Goal: Obtain resource: Download file/media

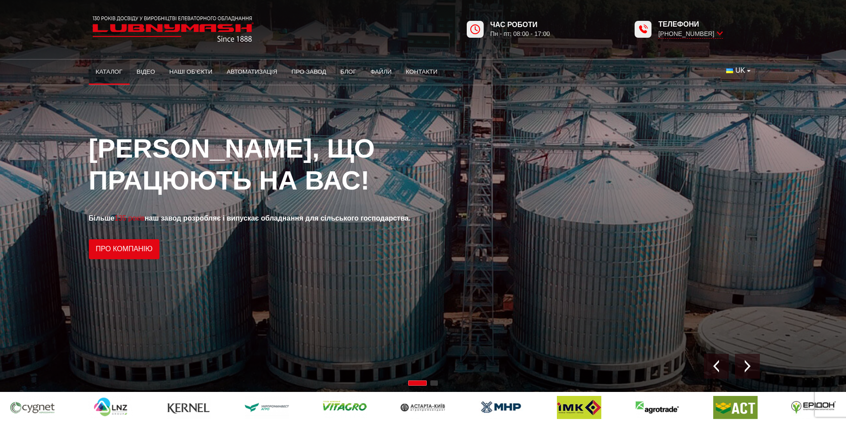
click at [109, 71] on link "Каталог" at bounding box center [109, 72] width 41 height 20
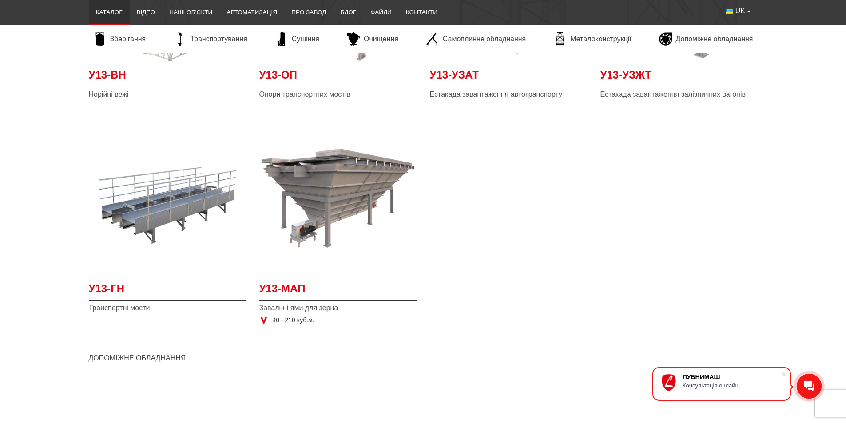
scroll to position [2220, 0]
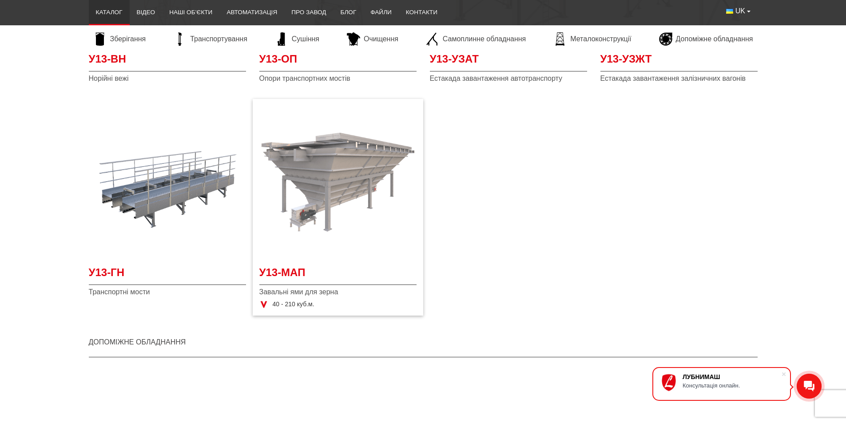
click at [346, 179] on img "Детальніше У13-МАП" at bounding box center [337, 181] width 157 height 157
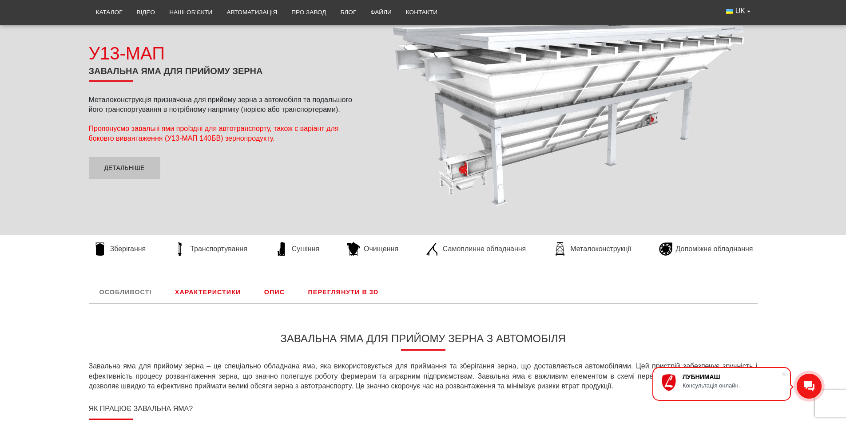
scroll to position [250, 0]
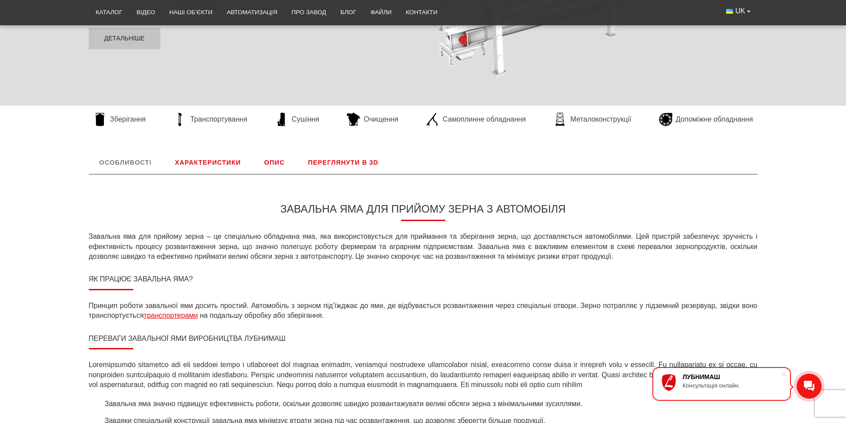
click at [210, 162] on link "Характеристики" at bounding box center [207, 162] width 87 height 23
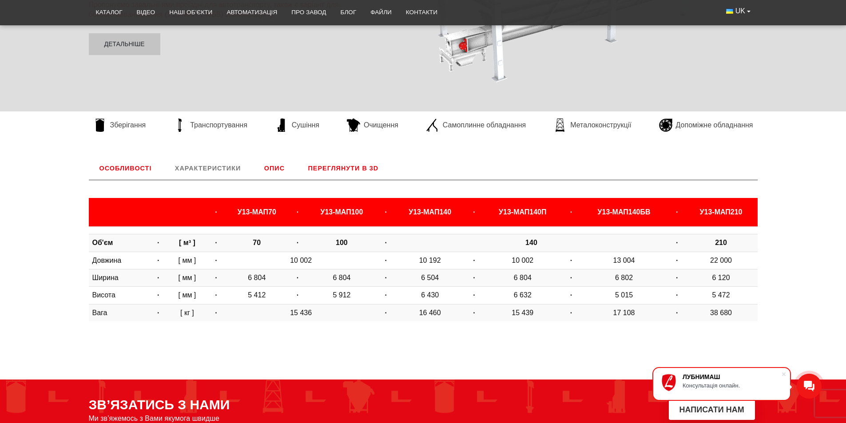
scroll to position [148, 0]
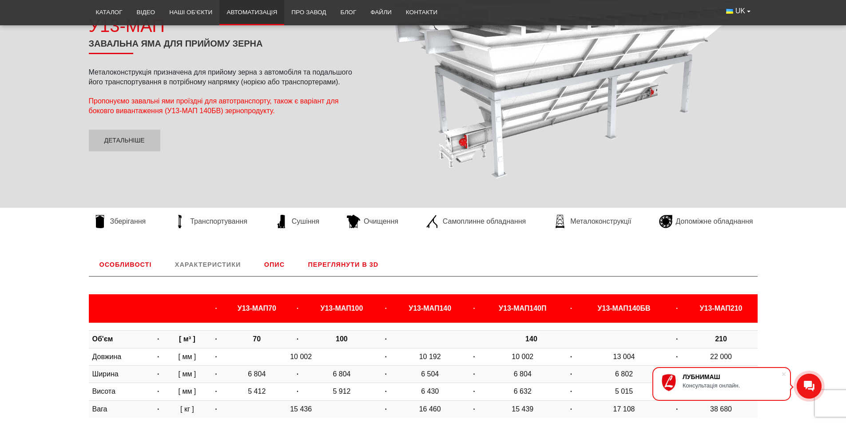
click at [256, 8] on link "Автоматизація" at bounding box center [251, 13] width 65 height 20
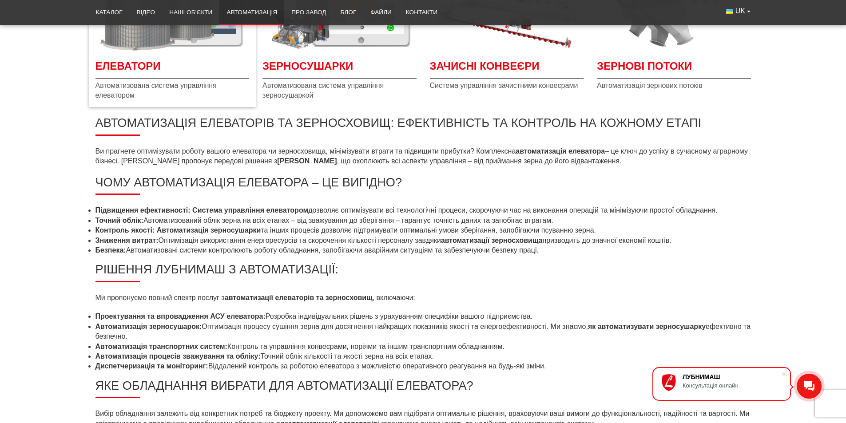
scroll to position [178, 0]
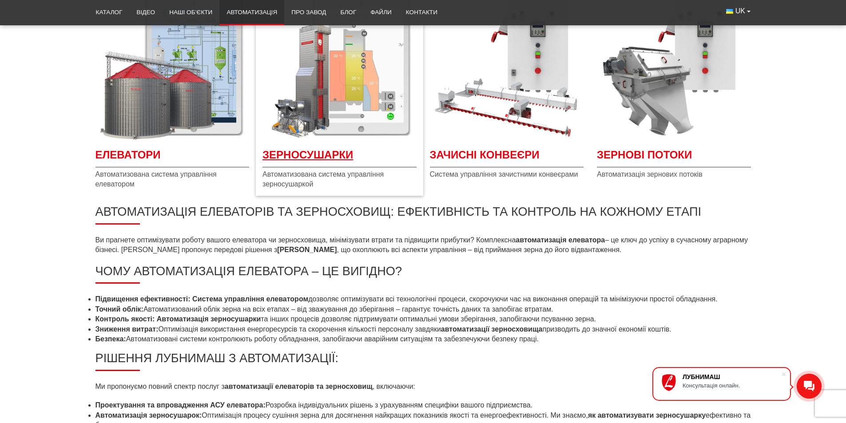
click at [305, 155] on span "Зерносушарки" at bounding box center [339, 157] width 154 height 20
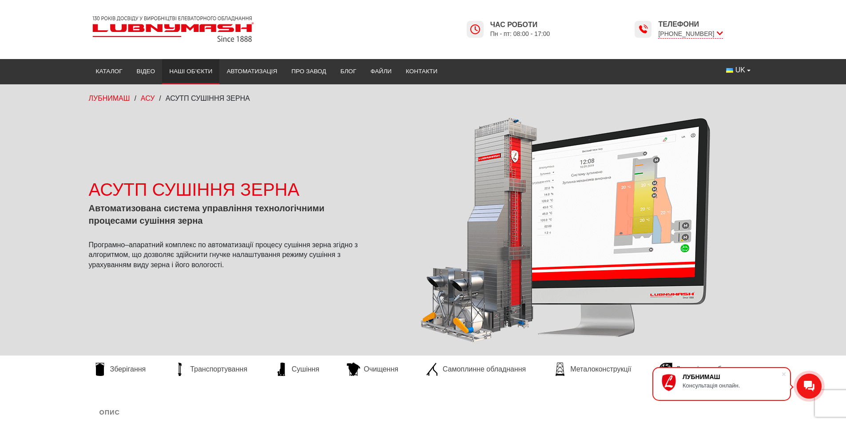
click at [192, 70] on link "Наші об’єкти" at bounding box center [190, 72] width 57 height 20
click at [141, 71] on link "Відео" at bounding box center [146, 72] width 33 height 20
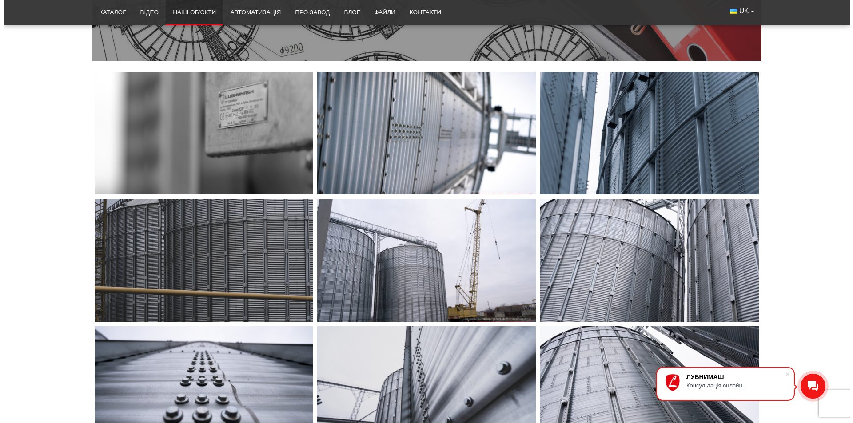
scroll to position [400, 0]
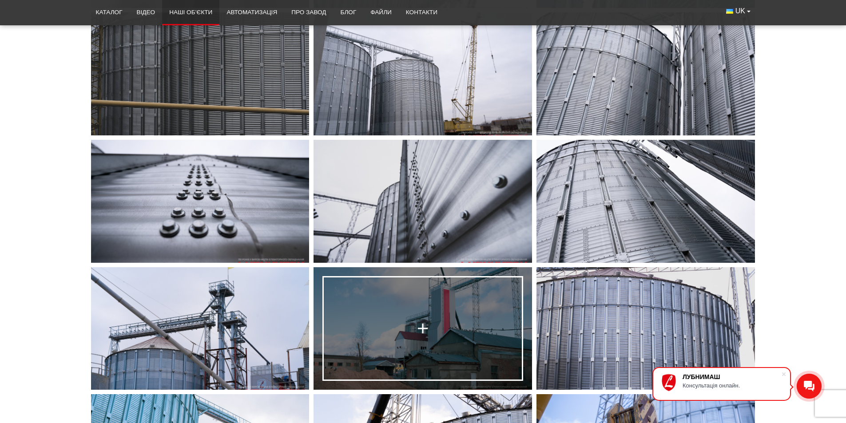
click at [446, 331] on link at bounding box center [422, 328] width 218 height 123
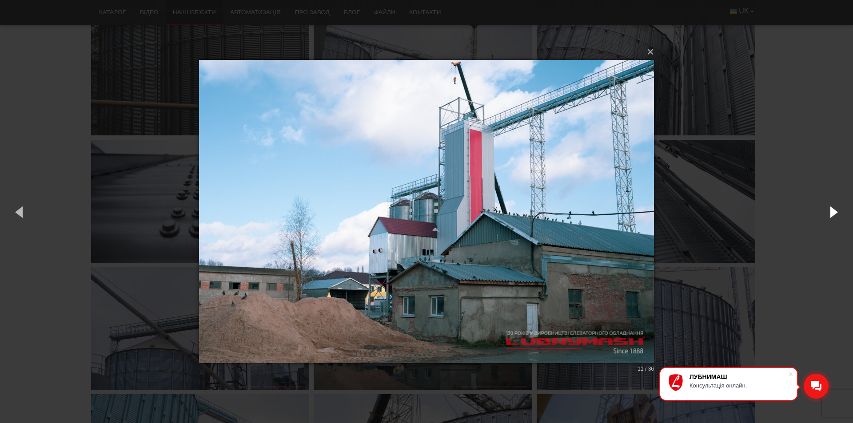
click at [833, 212] on button "button" at bounding box center [833, 211] width 40 height 49
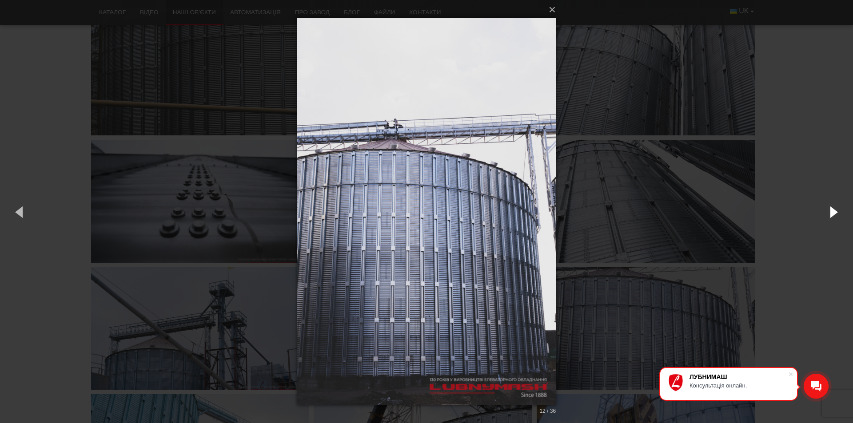
click at [833, 212] on button "button" at bounding box center [833, 211] width 40 height 49
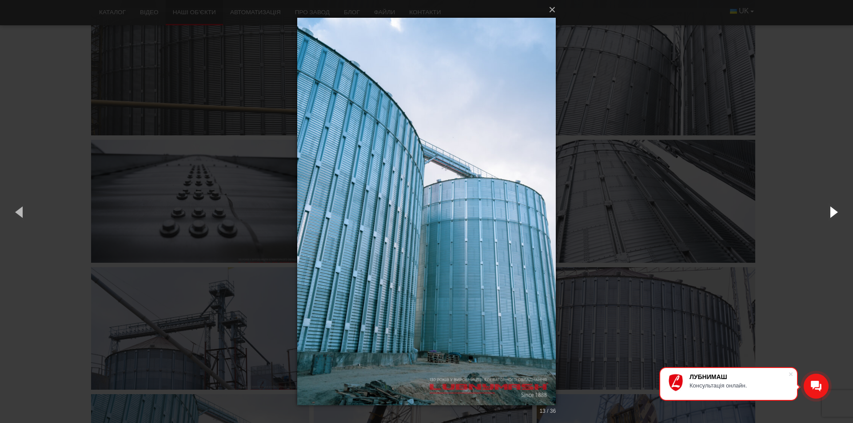
click at [833, 212] on button "button" at bounding box center [833, 211] width 40 height 49
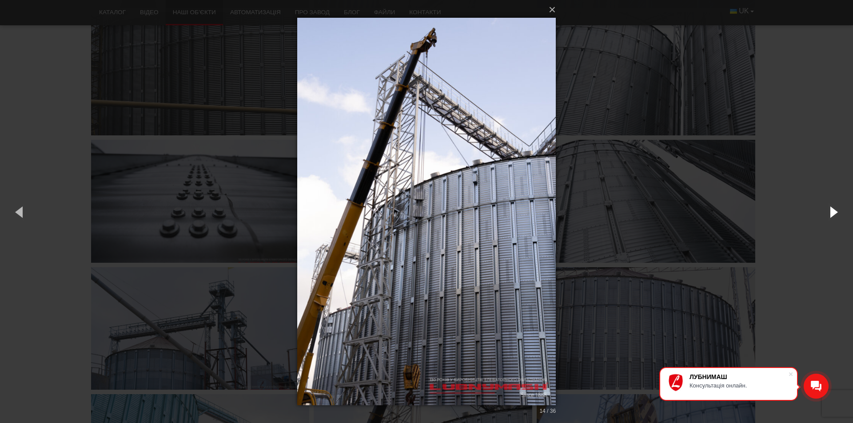
click at [833, 212] on button "button" at bounding box center [833, 211] width 40 height 49
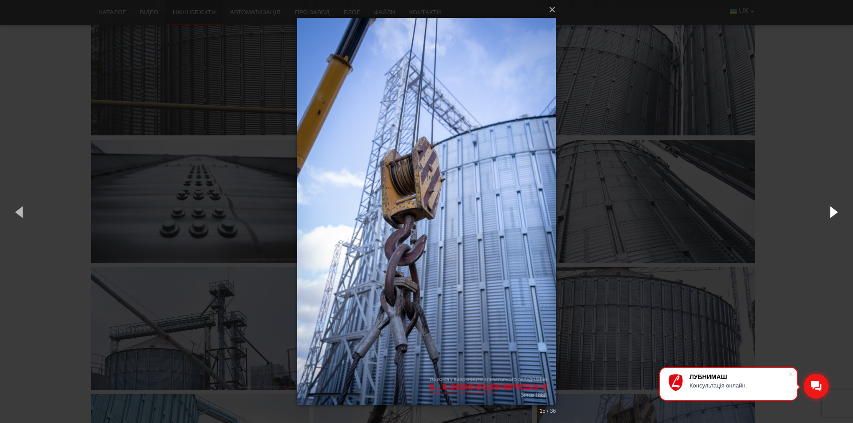
click at [833, 212] on button "button" at bounding box center [833, 211] width 40 height 49
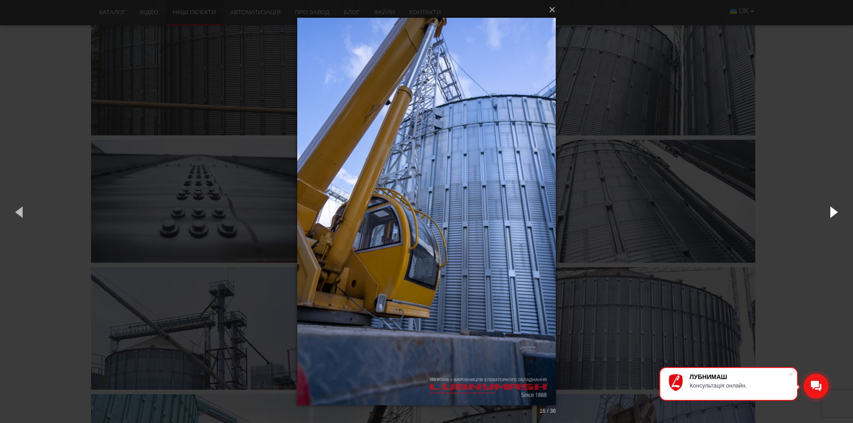
click at [833, 212] on button "button" at bounding box center [833, 211] width 40 height 49
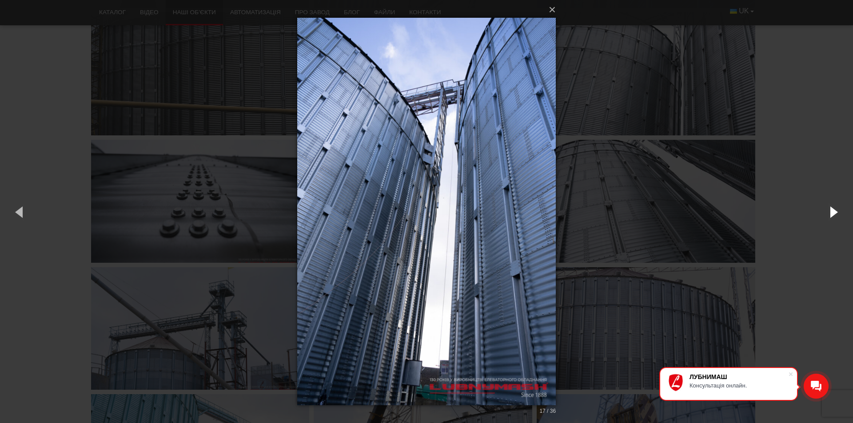
click at [831, 208] on button "button" at bounding box center [833, 211] width 40 height 49
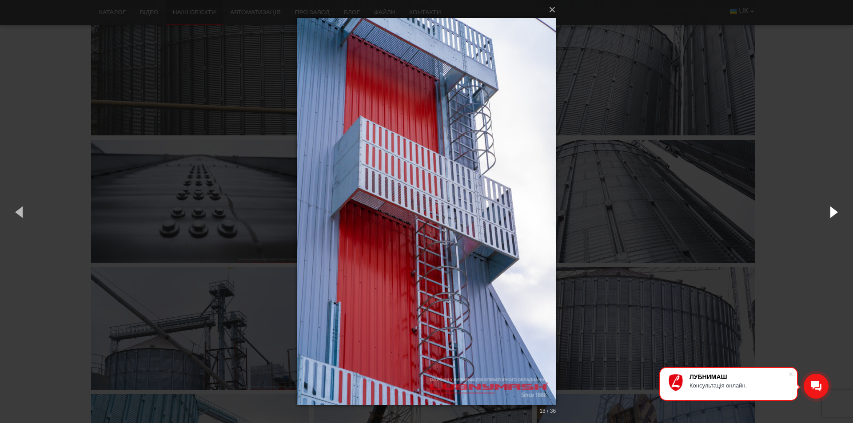
click at [832, 208] on button "button" at bounding box center [833, 211] width 40 height 49
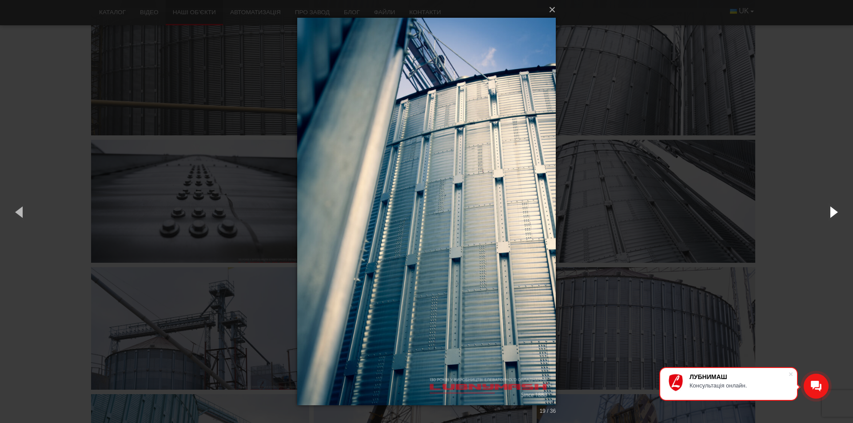
click at [833, 208] on button "button" at bounding box center [833, 211] width 40 height 49
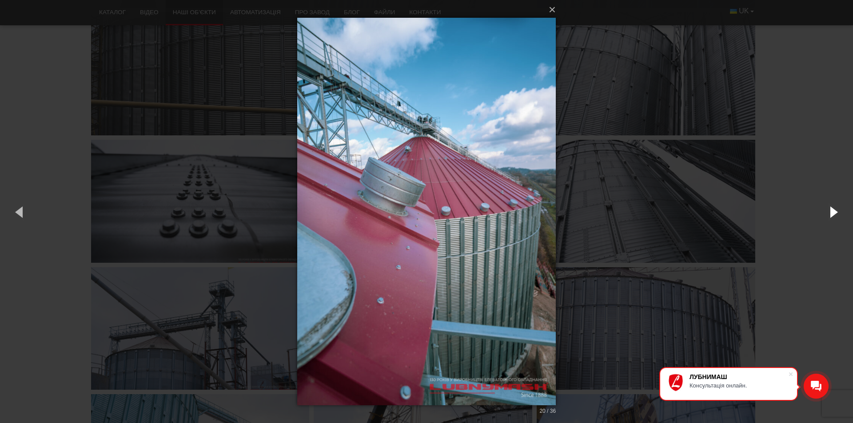
click at [833, 208] on button "button" at bounding box center [833, 211] width 40 height 49
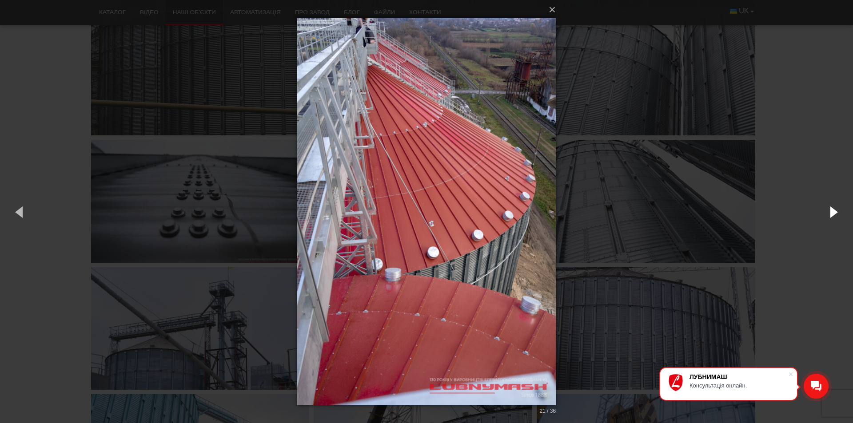
click at [833, 208] on button "button" at bounding box center [833, 211] width 40 height 49
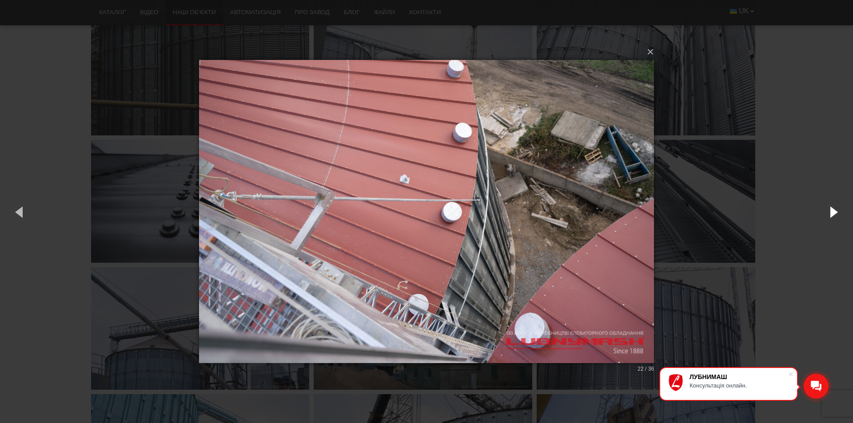
click at [833, 208] on button "button" at bounding box center [833, 211] width 40 height 49
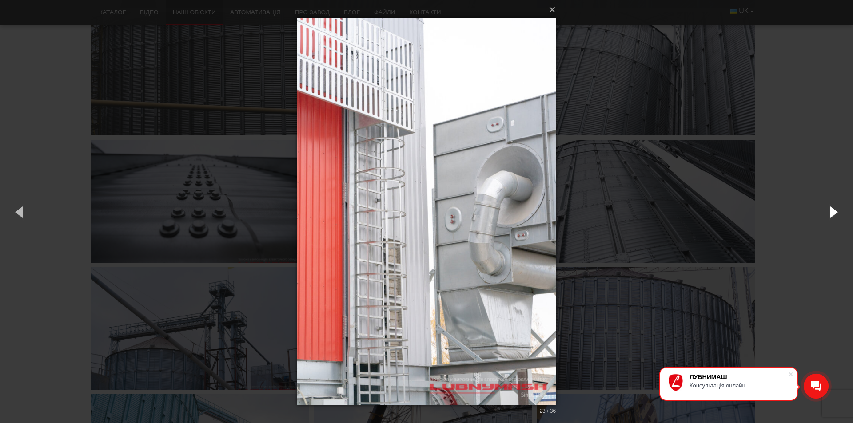
click at [833, 208] on button "button" at bounding box center [833, 211] width 40 height 49
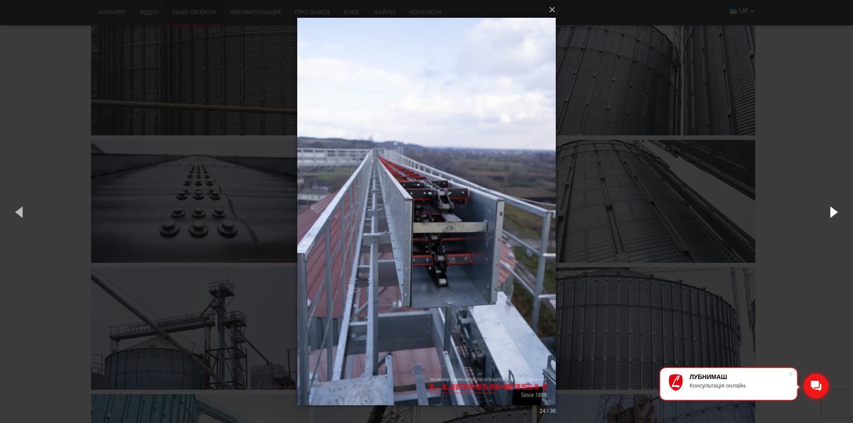
click at [833, 208] on button "button" at bounding box center [833, 211] width 40 height 49
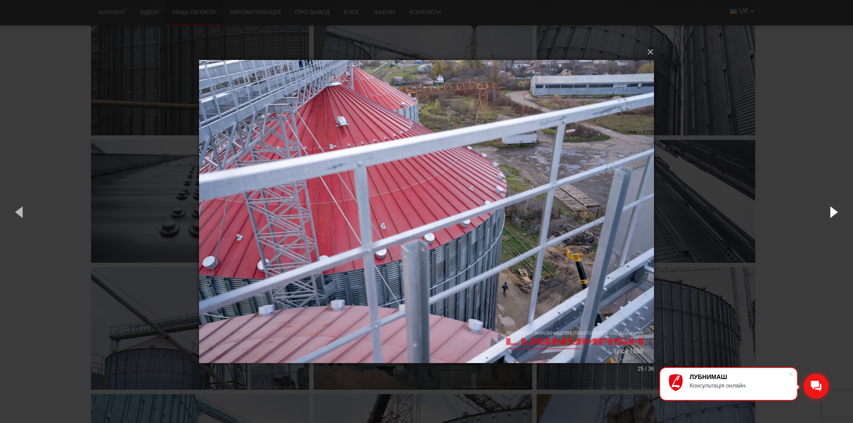
click at [833, 208] on button "button" at bounding box center [833, 211] width 40 height 49
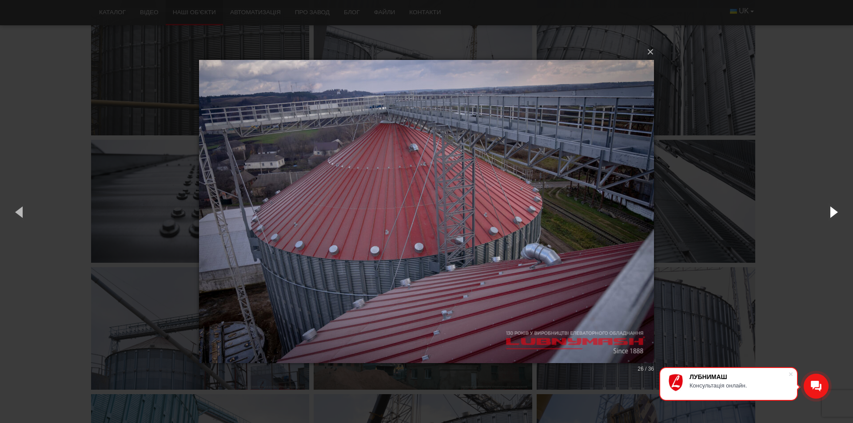
click at [833, 208] on button "button" at bounding box center [833, 211] width 40 height 49
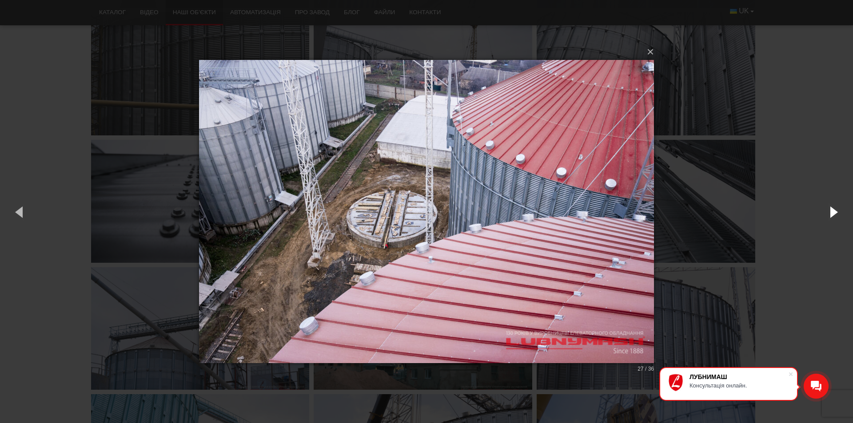
click at [833, 208] on button "button" at bounding box center [833, 211] width 40 height 49
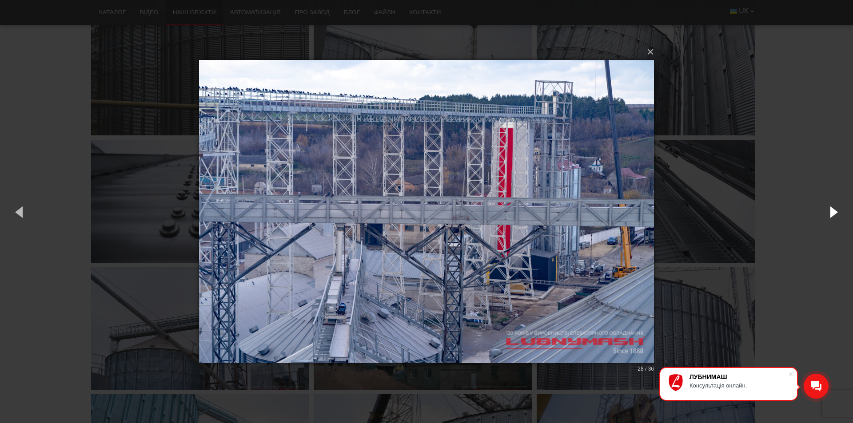
click at [833, 208] on button "button" at bounding box center [833, 211] width 40 height 49
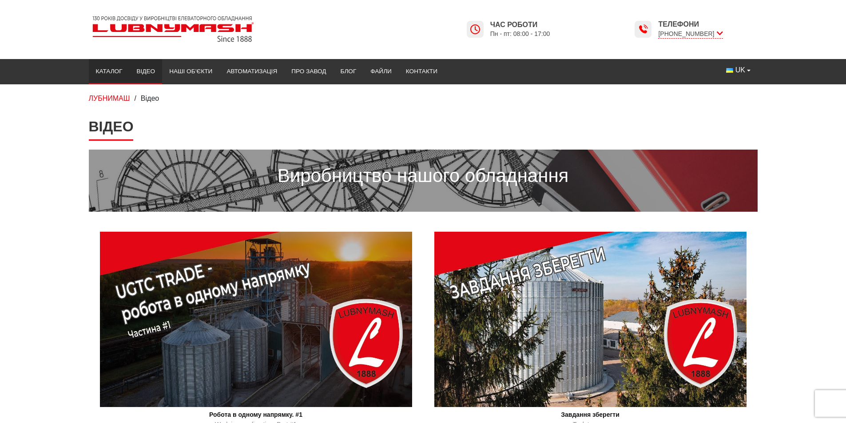
click at [113, 70] on link "Каталог" at bounding box center [109, 72] width 41 height 20
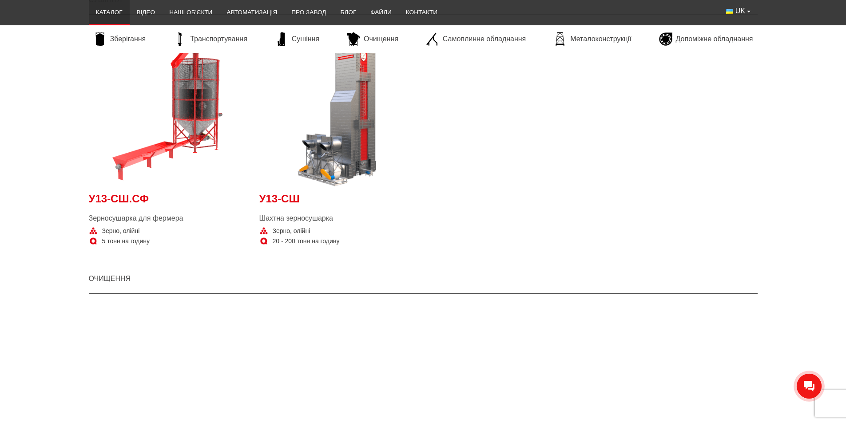
scroll to position [1243, 0]
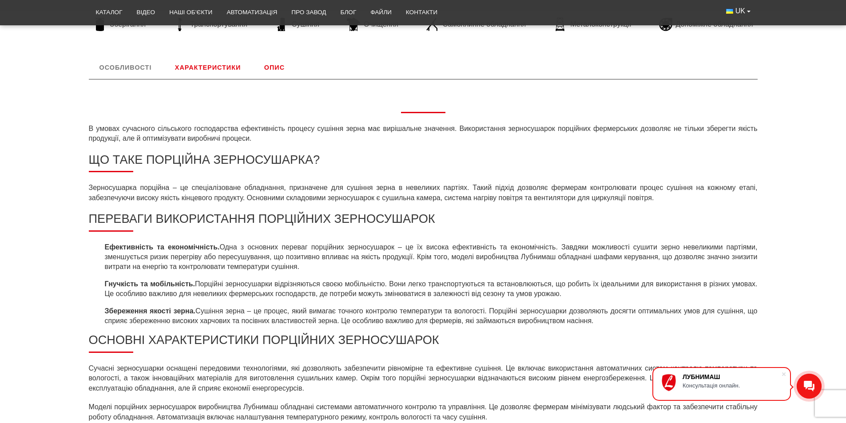
scroll to position [150, 0]
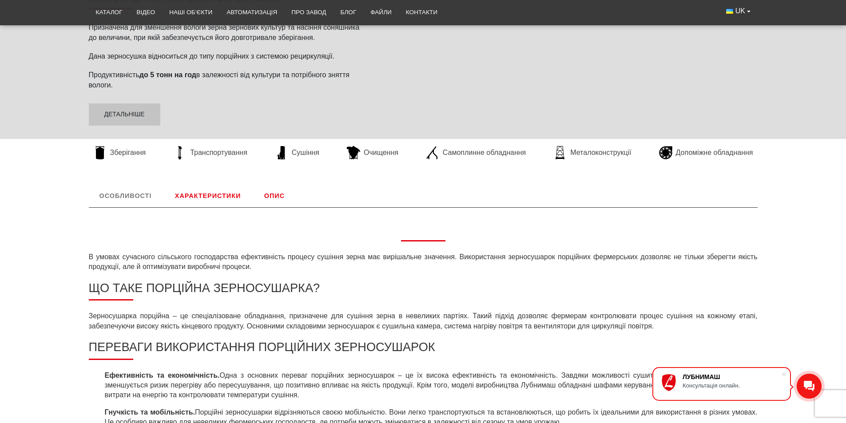
click at [136, 202] on link "Особливості" at bounding box center [126, 195] width 74 height 23
click at [213, 199] on link "Характеристики" at bounding box center [207, 195] width 87 height 23
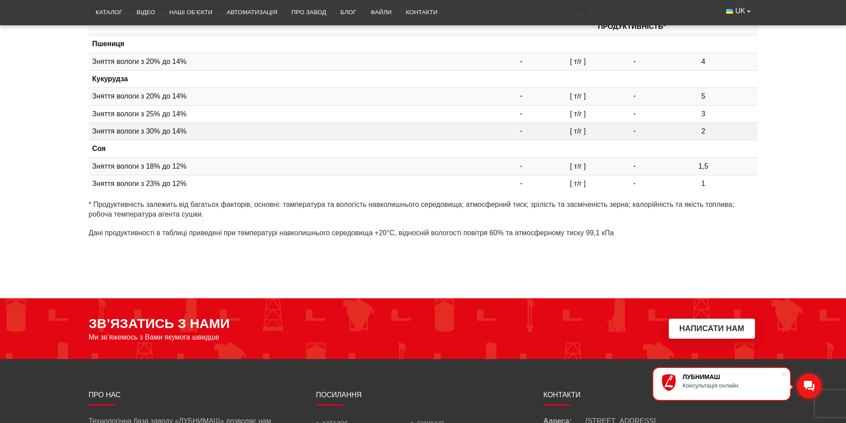
scroll to position [569, 0]
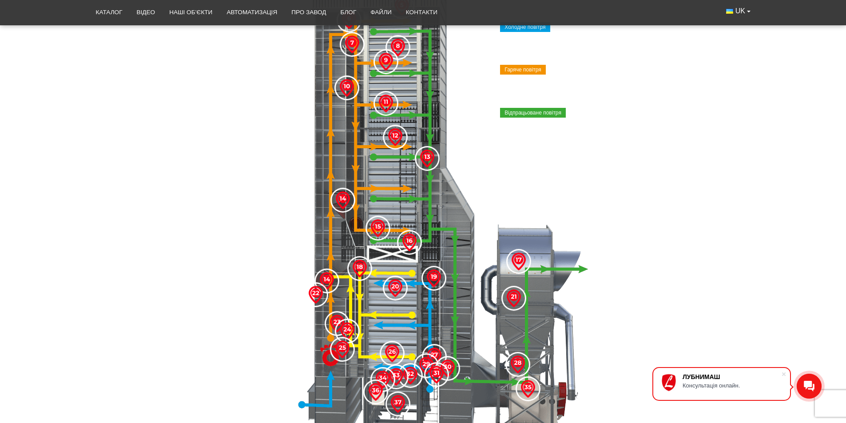
scroll to position [622, 0]
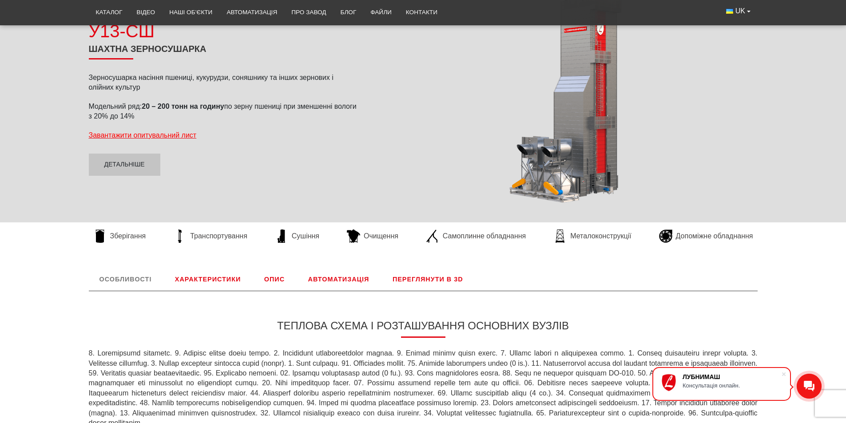
click at [192, 279] on link "Характеристики" at bounding box center [207, 279] width 87 height 23
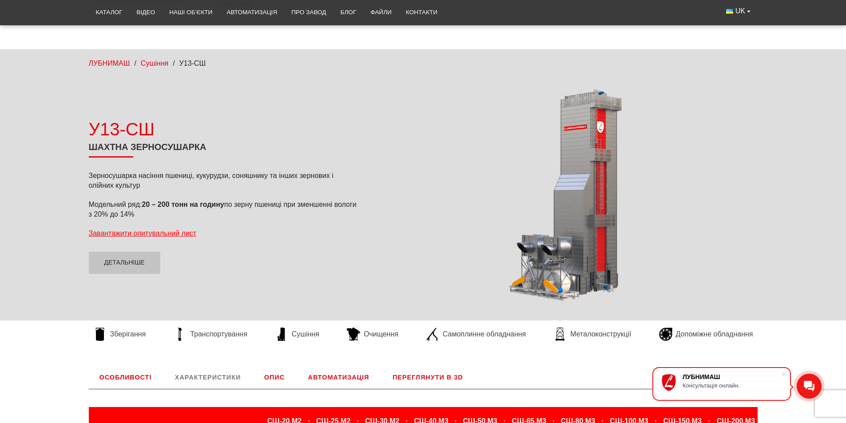
scroll to position [266, 0]
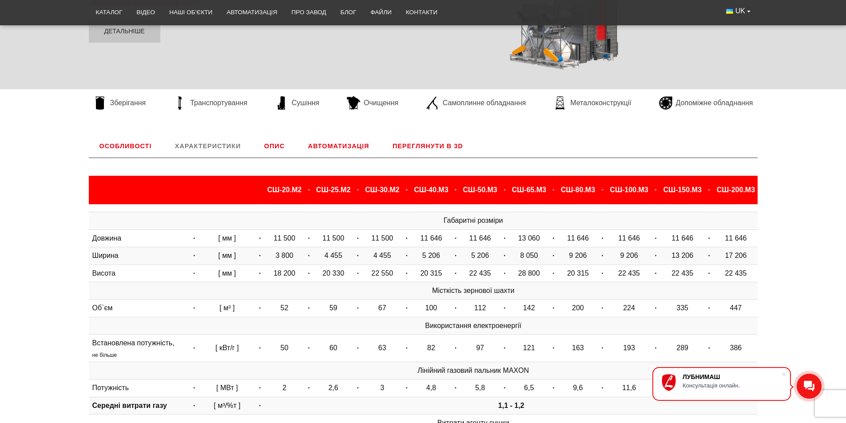
click at [137, 145] on link "Особливості" at bounding box center [126, 146] width 74 height 23
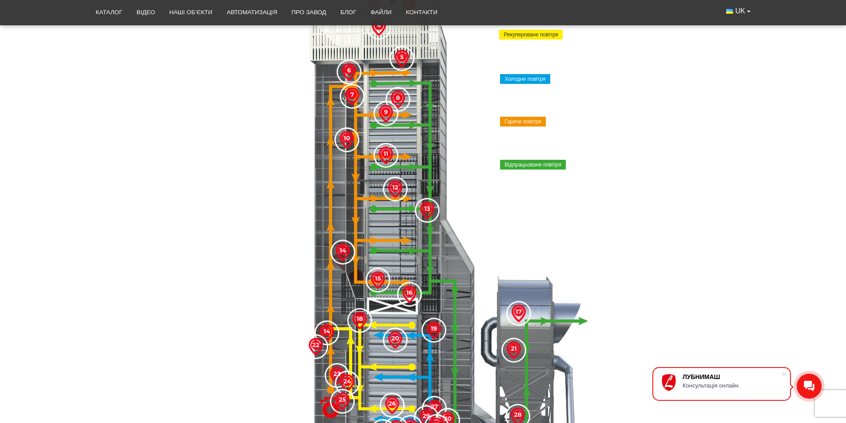
scroll to position [192, 0]
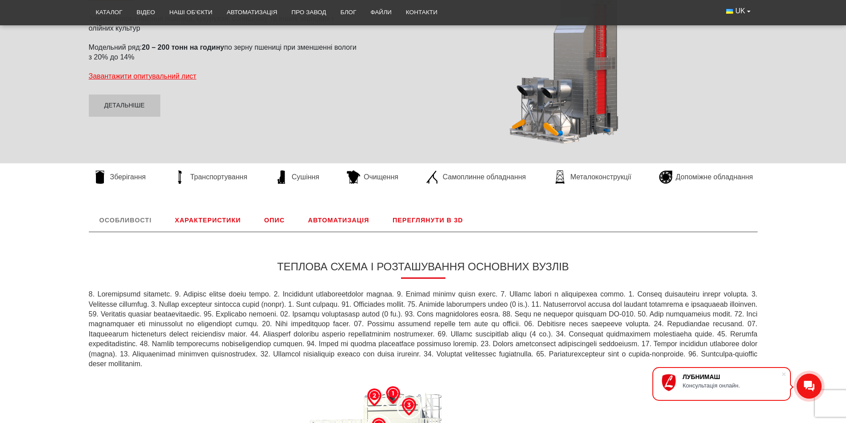
click at [203, 221] on link "Характеристики" at bounding box center [207, 220] width 87 height 23
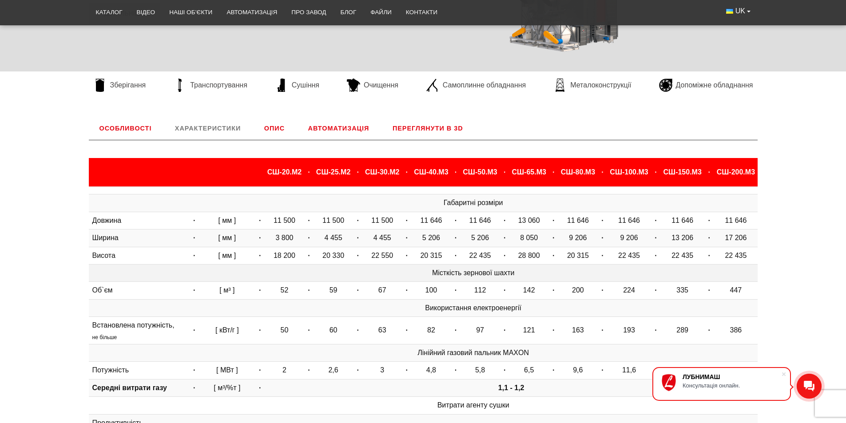
scroll to position [281, 0]
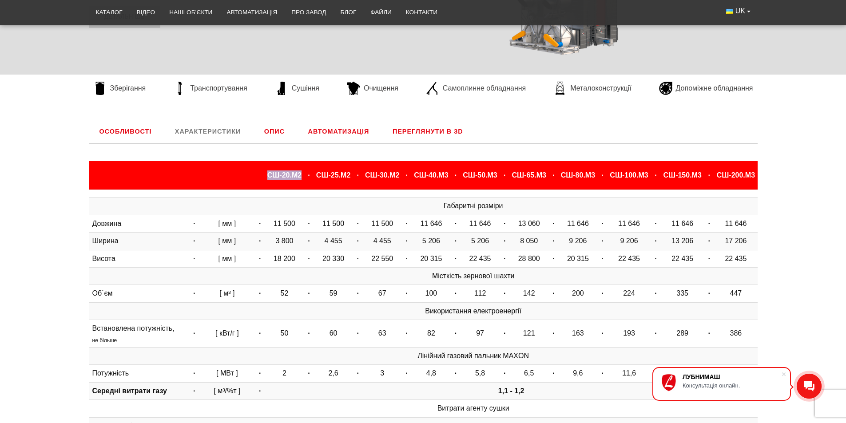
drag, startPoint x: 263, startPoint y: 172, endPoint x: 301, endPoint y: 179, distance: 38.8
click at [301, 179] on tr "СШ-20.М2 · СШ-25.М2 · СШ-30.М2 · СШ-40.М3 · СШ-50.М3 · СШ-65.М3 · СШ-80.М3 · СШ…" at bounding box center [423, 175] width 669 height 28
copy tr "СШ-20.М2"
click at [273, 127] on link "Опис" at bounding box center [275, 131] width 42 height 23
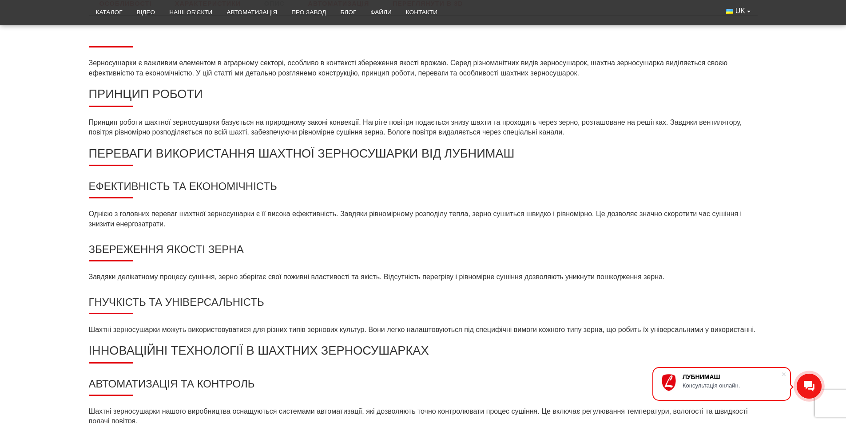
scroll to position [103, 0]
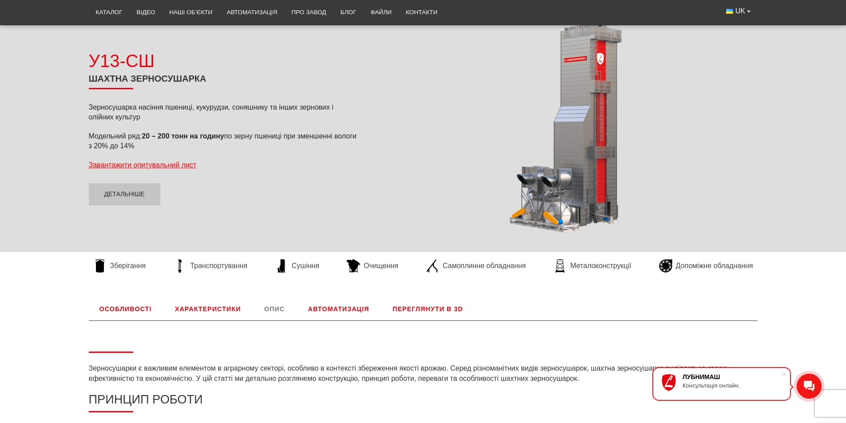
click at [346, 307] on link "Автоматизація" at bounding box center [339, 309] width 83 height 23
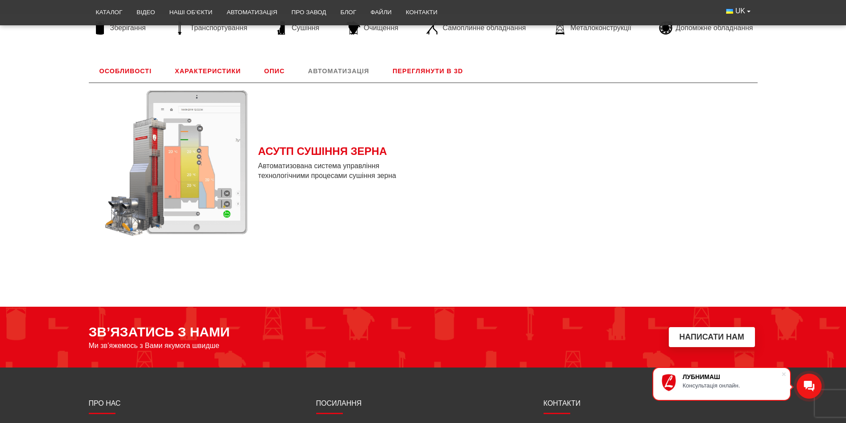
scroll to position [325, 0]
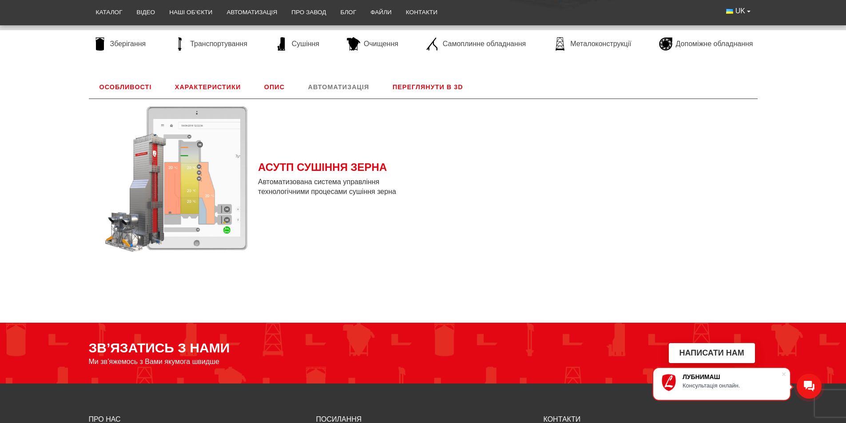
click at [194, 202] on img at bounding box center [174, 178] width 159 height 159
click at [309, 180] on span "Автоматизована система управління технологічними процесами сушіння зерна" at bounding box center [337, 187] width 159 height 20
click at [312, 167] on span "АСУТП СУШІННЯ ЗЕРНА" at bounding box center [337, 167] width 159 height 15
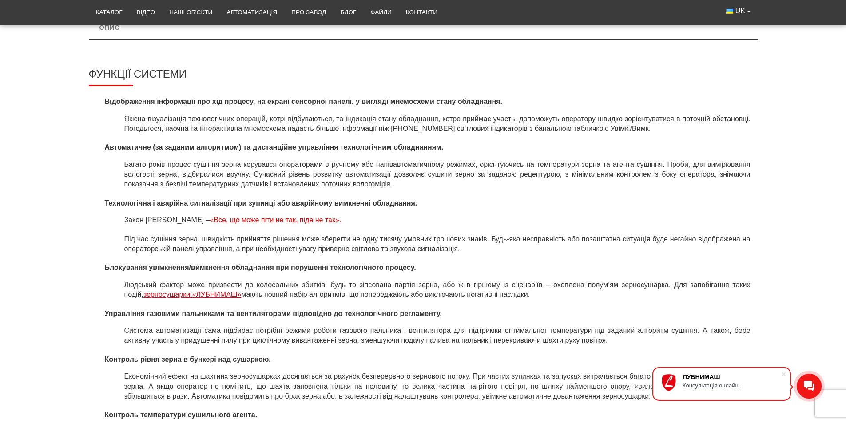
scroll to position [622, 0]
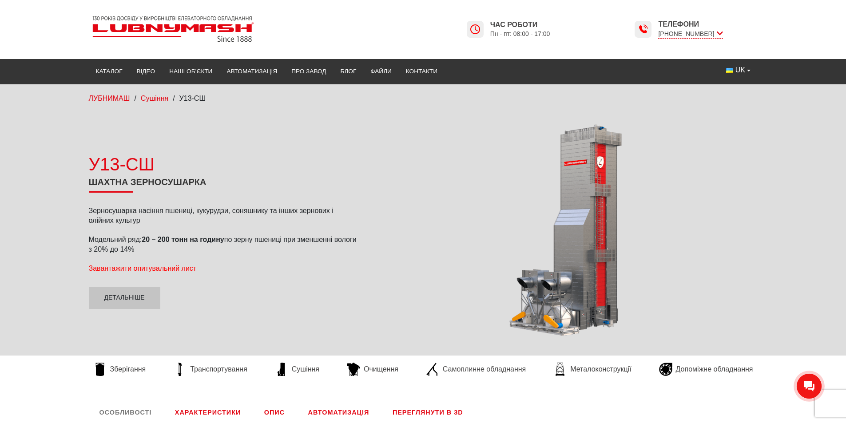
click at [113, 270] on span "Завантажити опитувальний лист" at bounding box center [143, 269] width 108 height 8
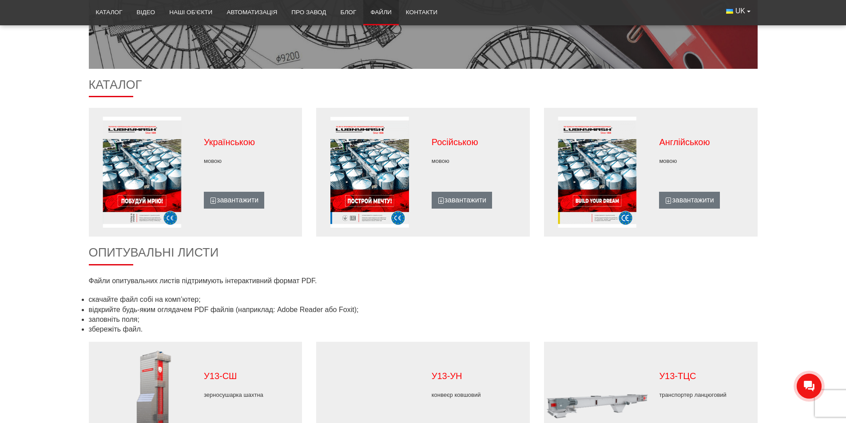
scroll to position [222, 0]
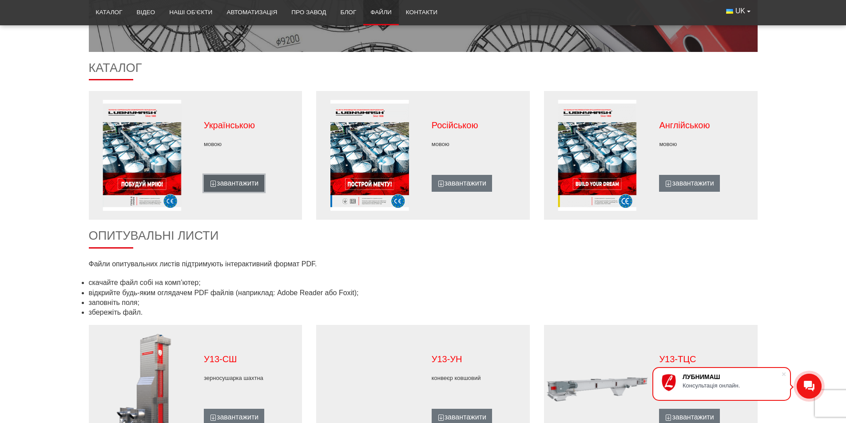
click at [240, 180] on link "завантажити" at bounding box center [234, 183] width 60 height 17
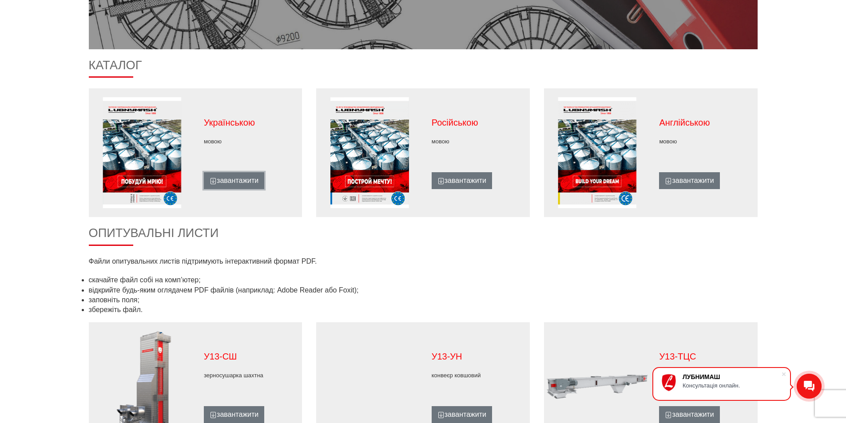
scroll to position [44, 0]
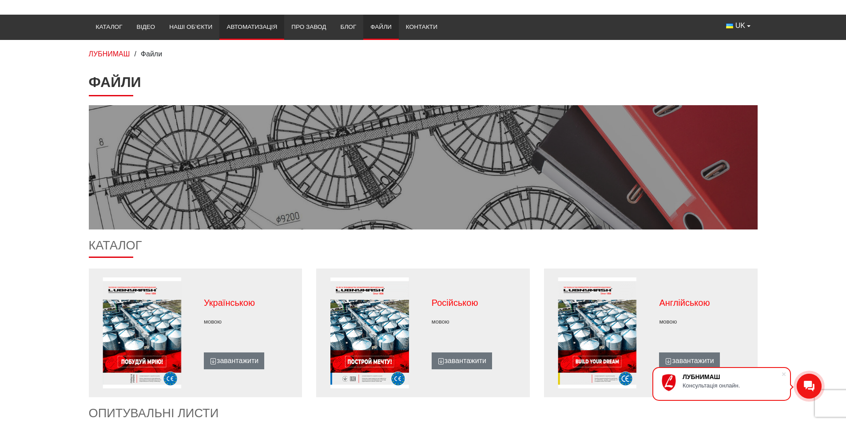
click at [253, 24] on li "Автоматизація" at bounding box center [251, 27] width 65 height 25
